Goal: Check status

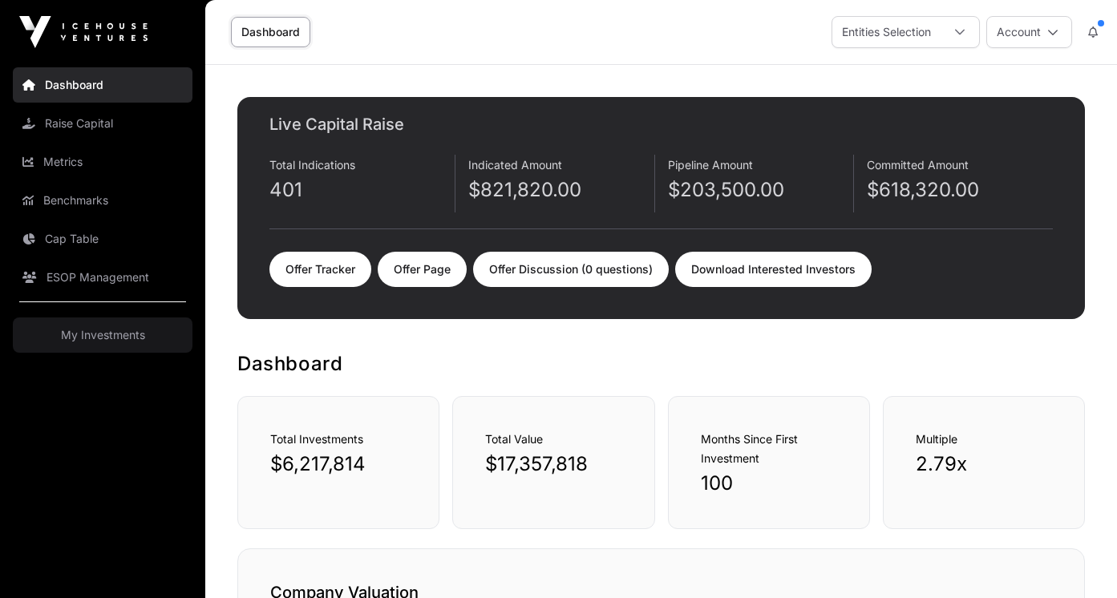
click at [45, 22] on img at bounding box center [83, 32] width 128 height 32
click at [321, 274] on link "Offer Tracker" at bounding box center [320, 269] width 102 height 35
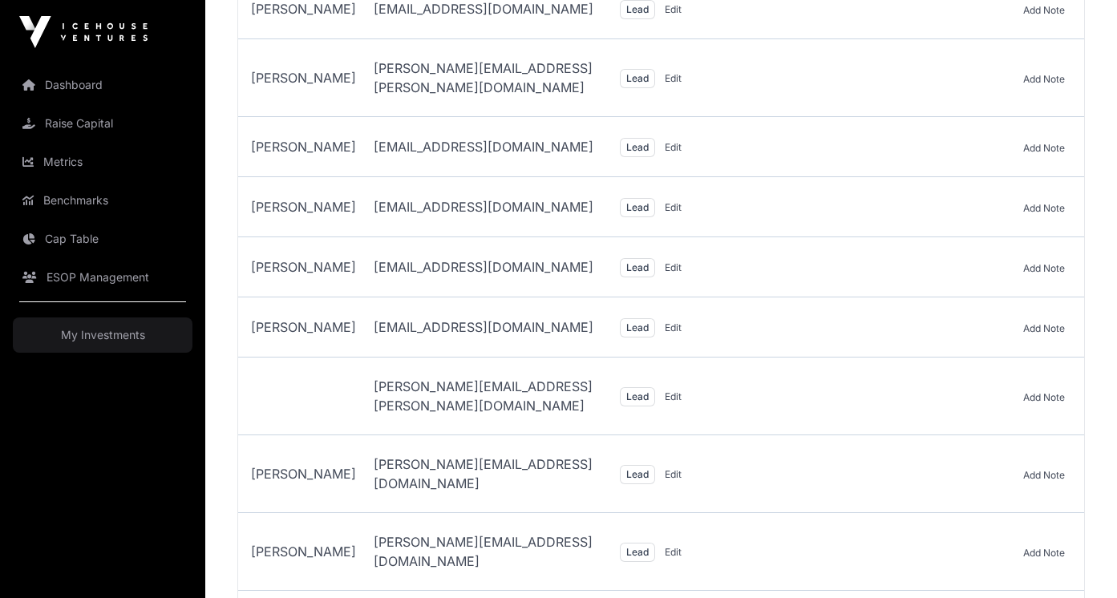
scroll to position [13829, 0]
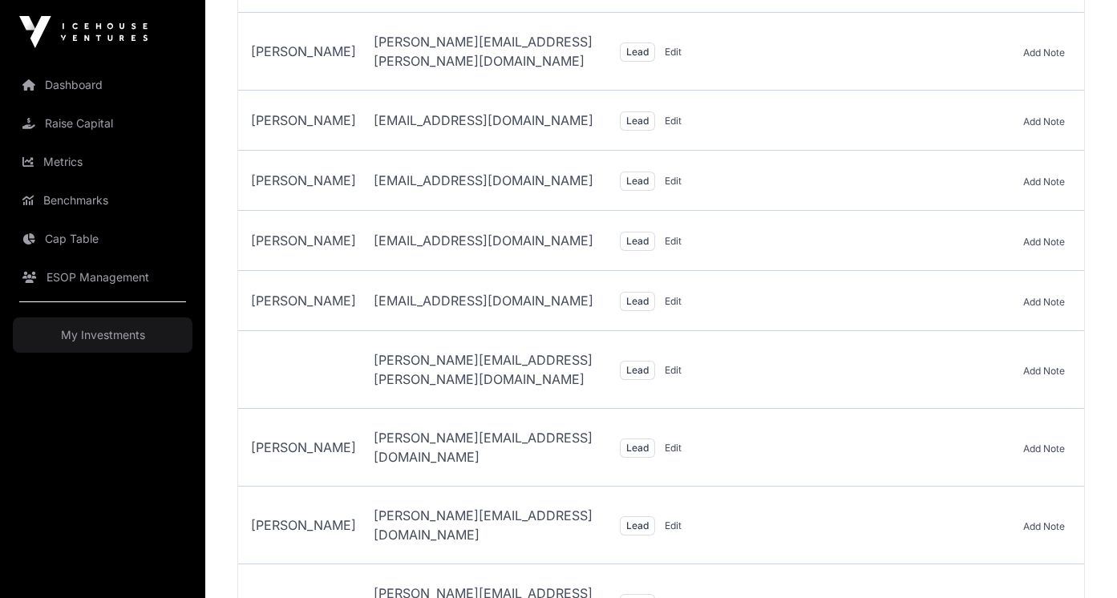
select select "*"
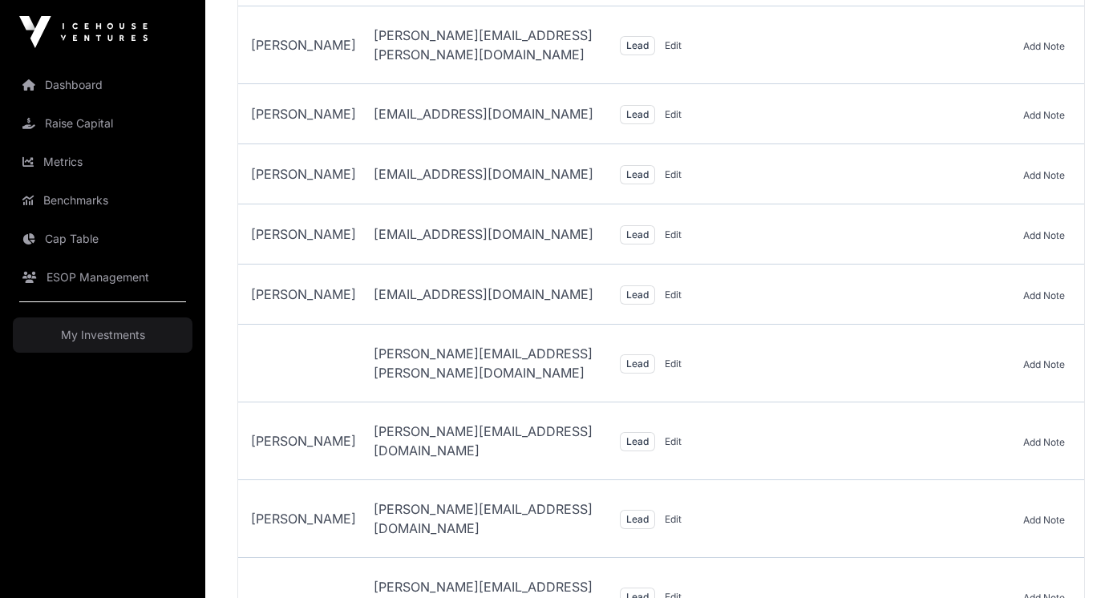
scroll to position [13838, 0]
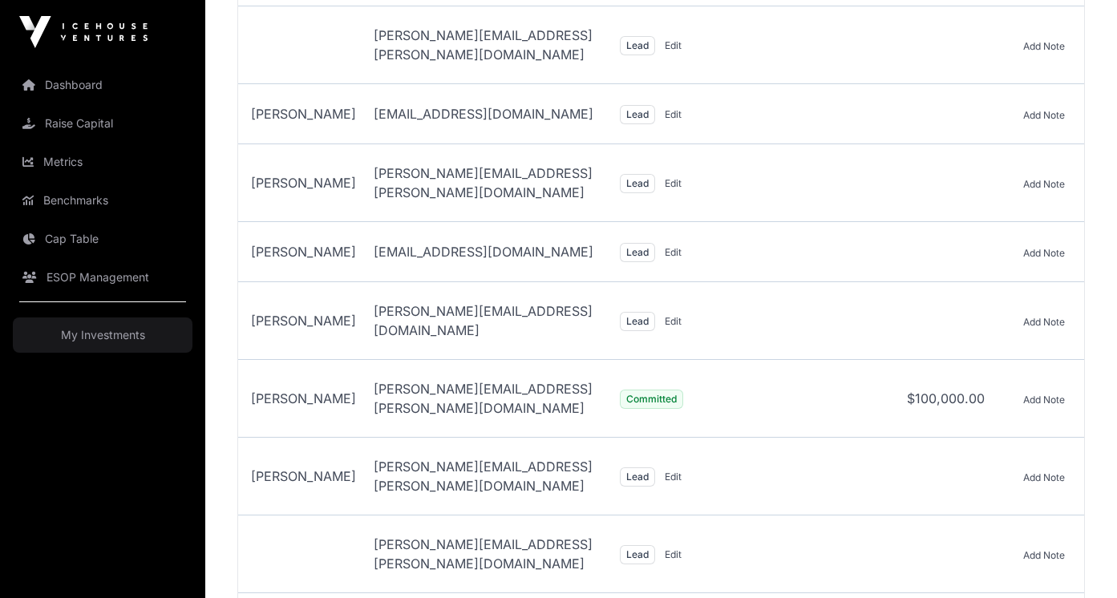
scroll to position [22627, 0]
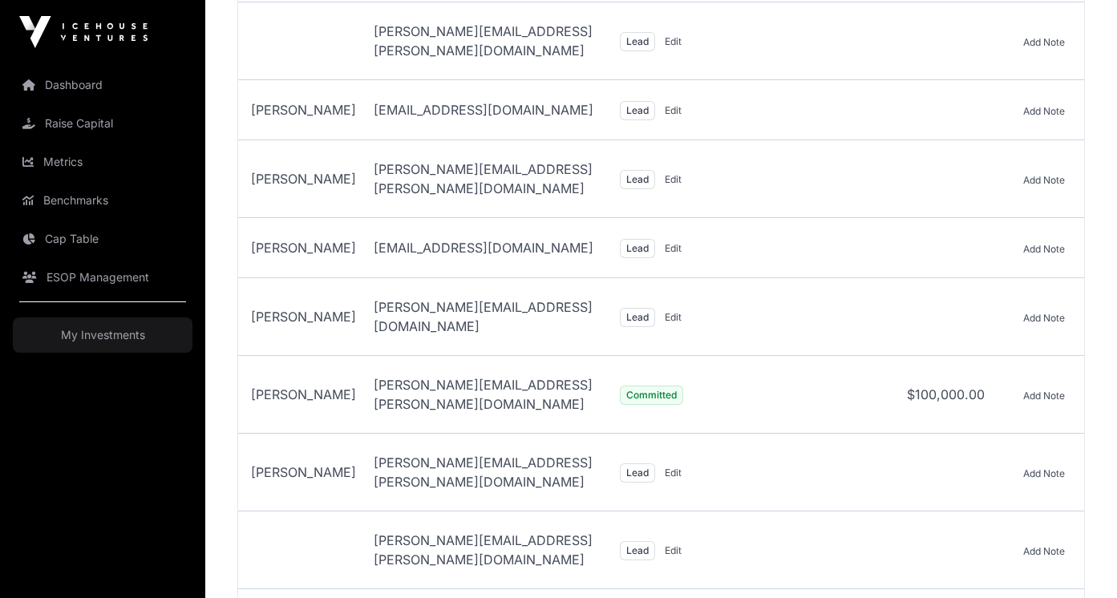
click at [88, 92] on link "Dashboard" at bounding box center [103, 84] width 180 height 35
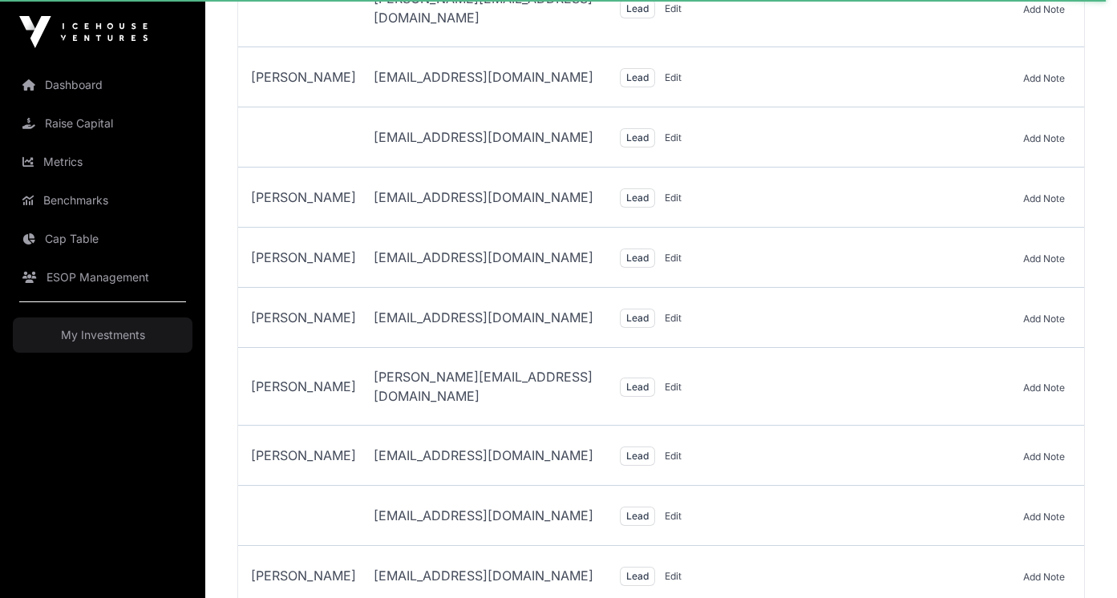
scroll to position [0, 0]
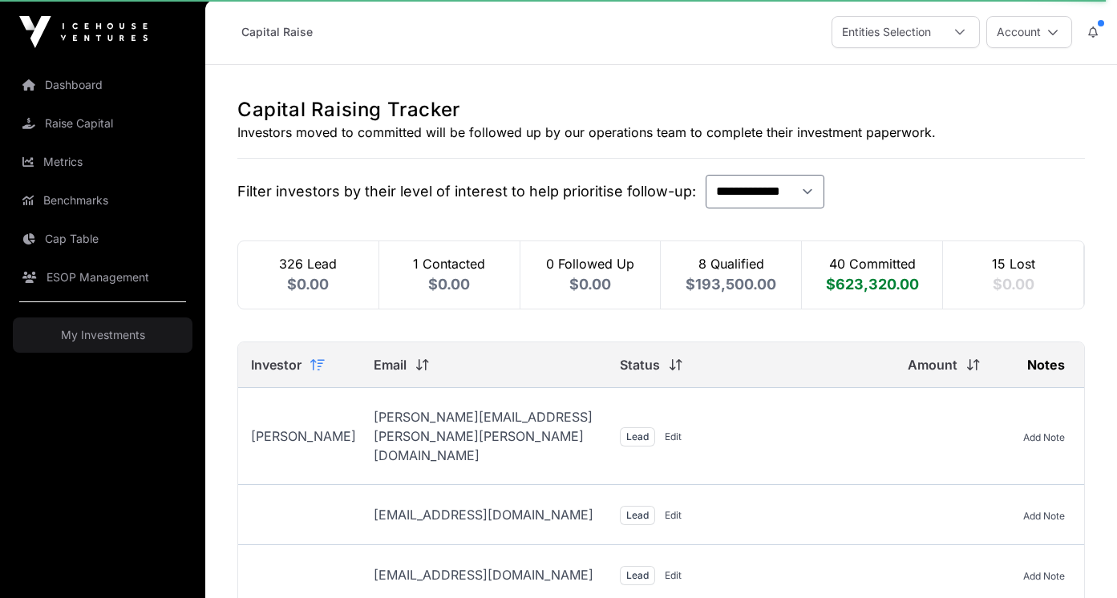
click at [678, 361] on icon at bounding box center [676, 364] width 14 height 13
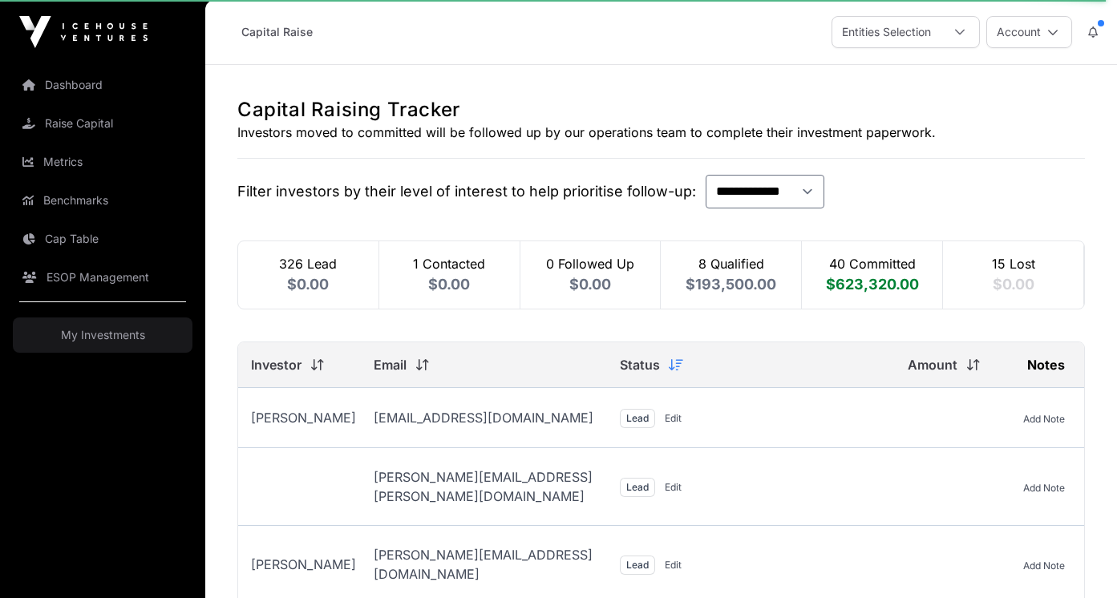
click at [678, 361] on icon at bounding box center [676, 364] width 14 height 13
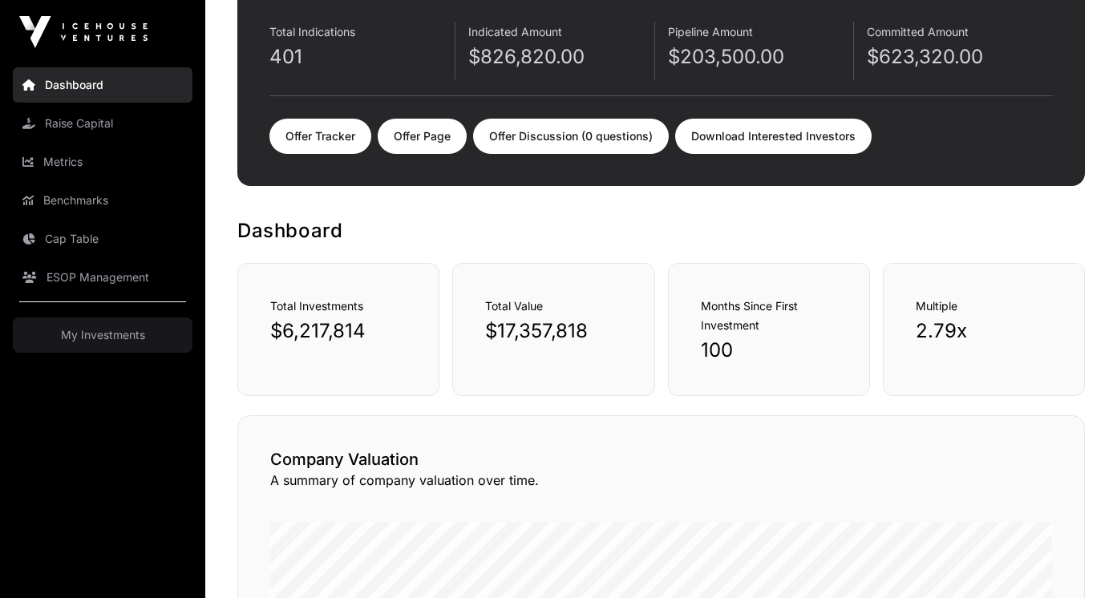
scroll to position [134, 0]
